Goal: Information Seeking & Learning: Learn about a topic

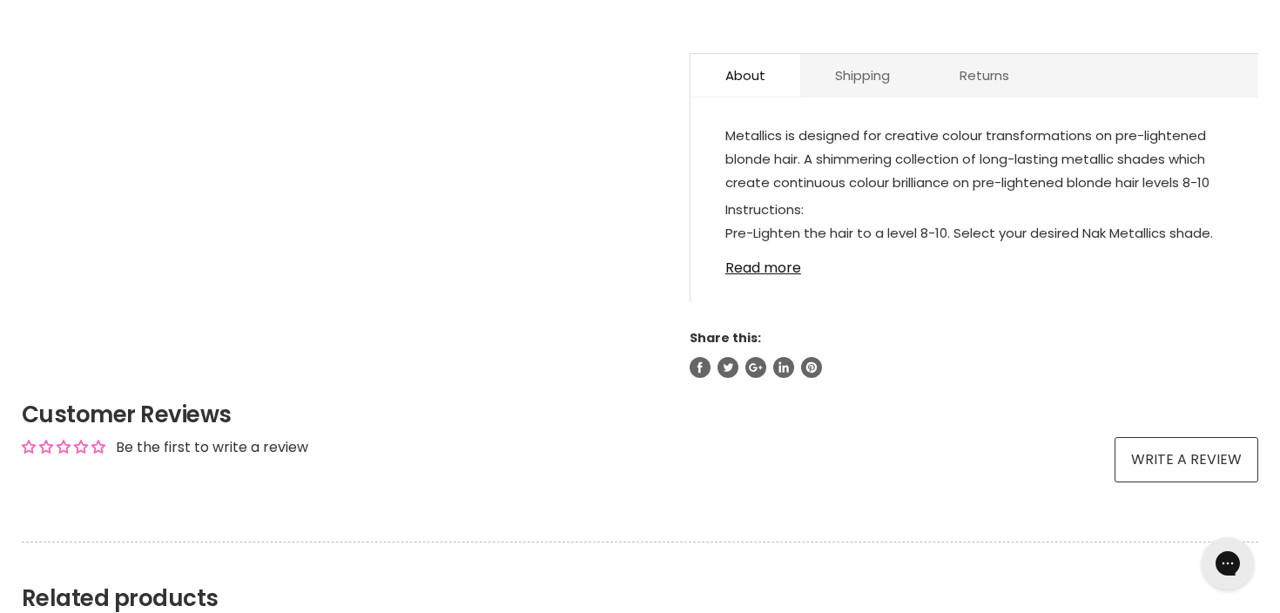
scroll to position [1051, 0]
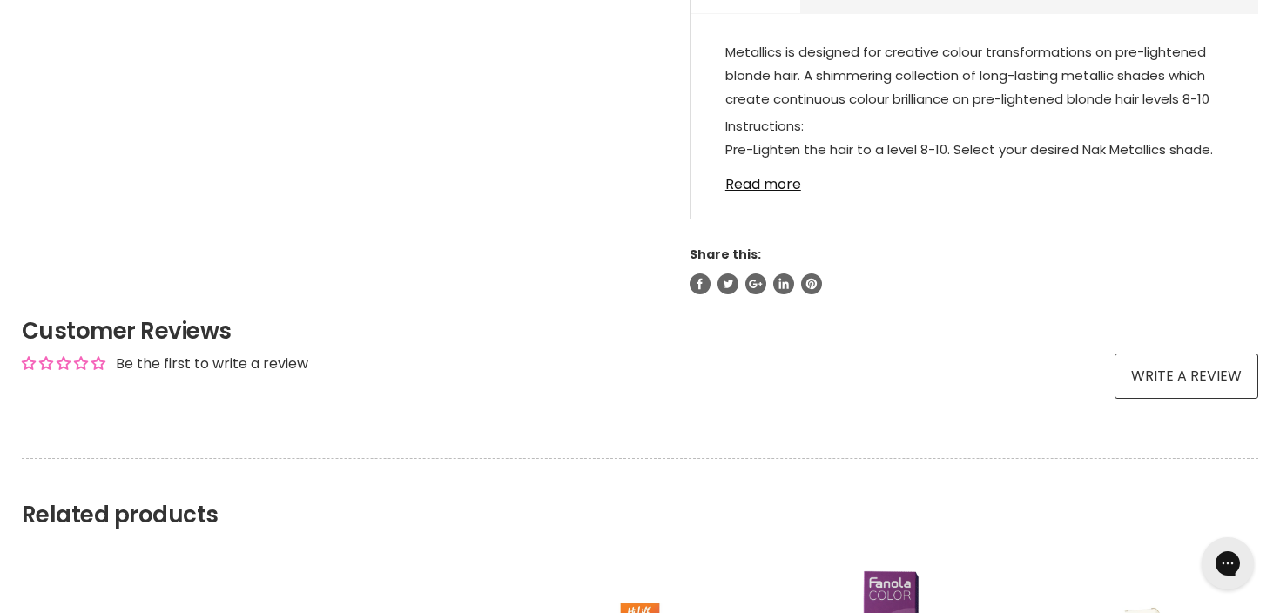
click at [780, 197] on div "Metallics is designed for creative colour transformations on pre-lightened blon…" at bounding box center [975, 124] width 568 height 187
click at [776, 185] on link "Read more" at bounding box center [975, 179] width 498 height 26
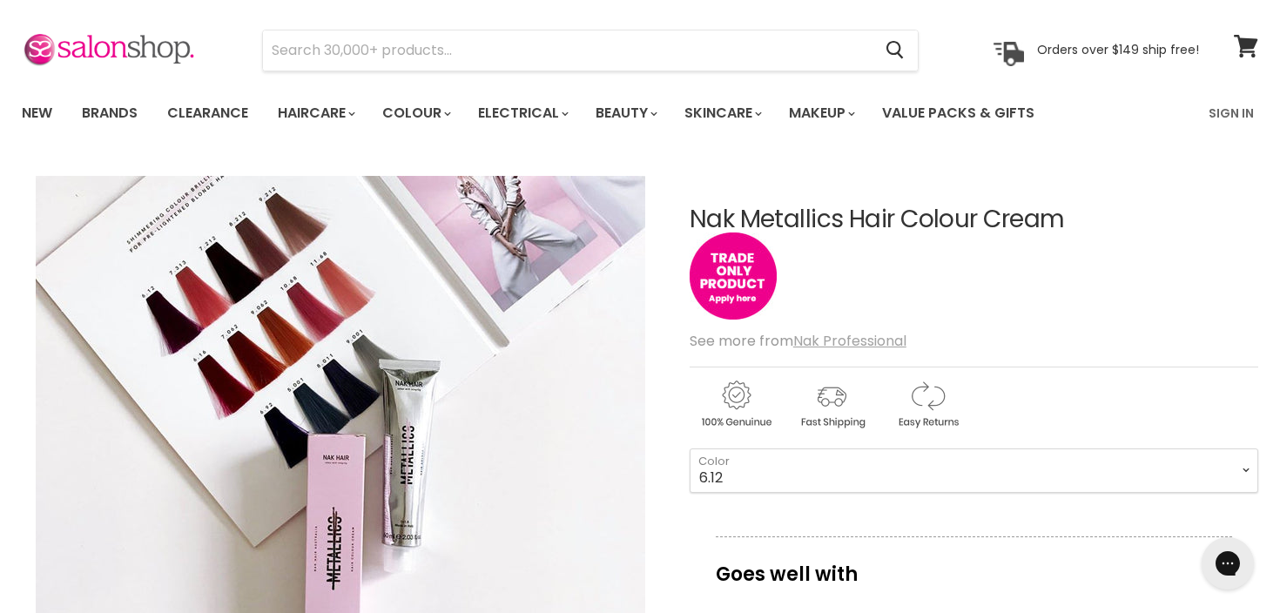
scroll to position [0, 0]
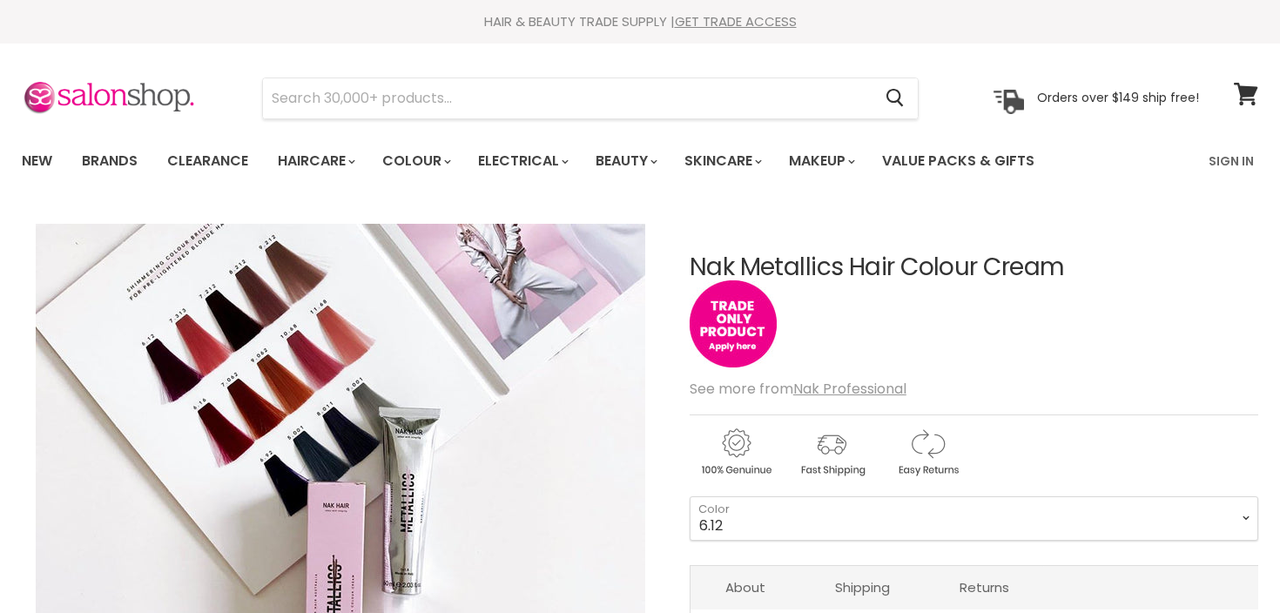
scroll to position [234, 0]
